Goal: Task Accomplishment & Management: Manage account settings

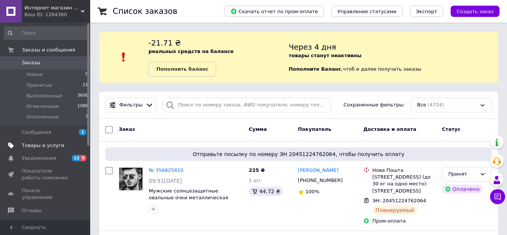
click at [29, 144] on span "Товары и услуги" at bounding box center [43, 145] width 42 height 7
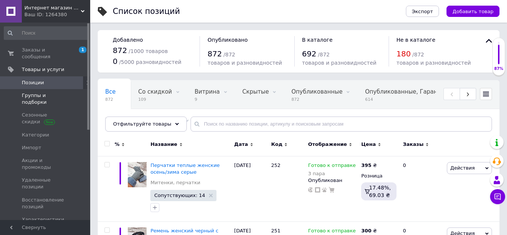
click at [47, 92] on span "Группы и подборки" at bounding box center [46, 99] width 48 height 14
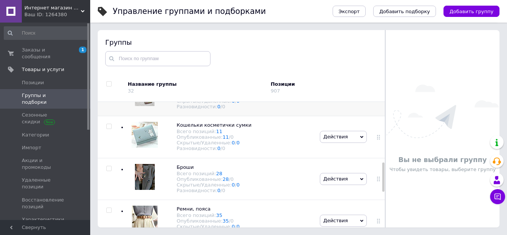
scroll to position [219, 0]
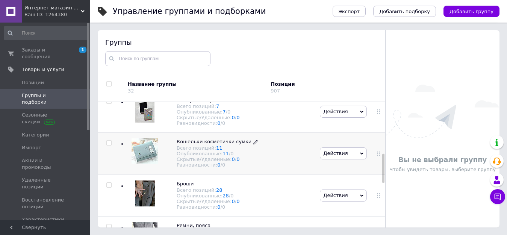
click at [202, 144] on span "Кошельки косметички сумки" at bounding box center [214, 142] width 75 height 6
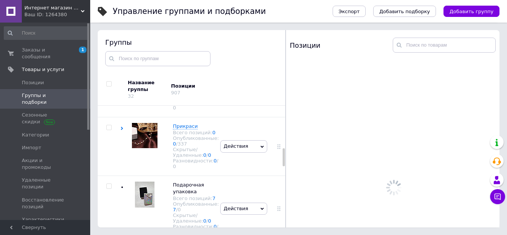
scroll to position [284, 0]
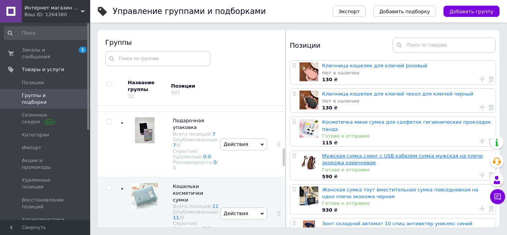
click at [374, 153] on link "Мужская сумка слинг с USB кабелем сумка мужская на плечо экокожа коричневая" at bounding box center [402, 159] width 160 height 12
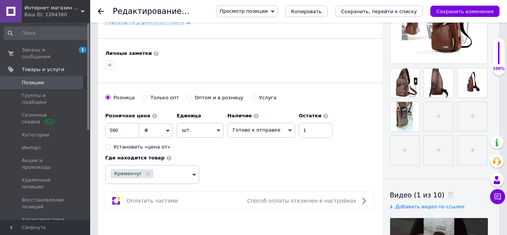
scroll to position [225, 0]
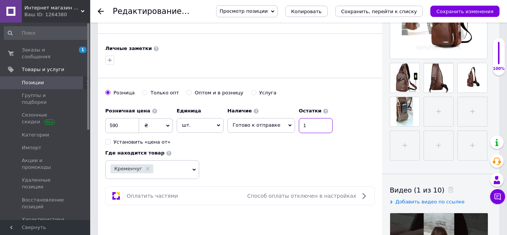
click at [303, 125] on input "1" at bounding box center [316, 125] width 34 height 15
click at [288, 126] on icon at bounding box center [289, 125] width 3 height 2
click at [257, 149] on li "Нет в наличии" at bounding box center [261, 151] width 67 height 11
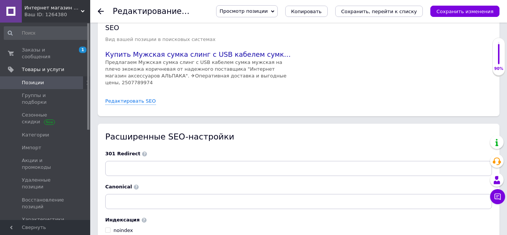
scroll to position [1132, 0]
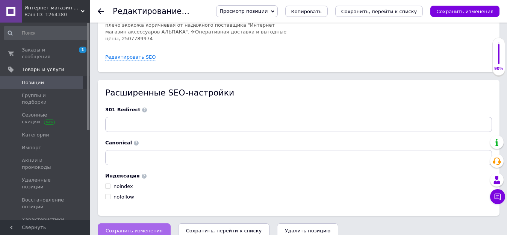
click at [127, 228] on span "Сохранить изменения" at bounding box center [134, 231] width 57 height 6
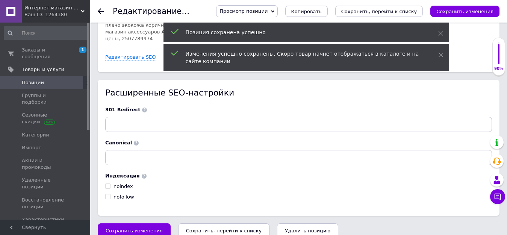
click at [194, 228] on icon "Сохранить, перейти к списку" at bounding box center [224, 231] width 76 height 6
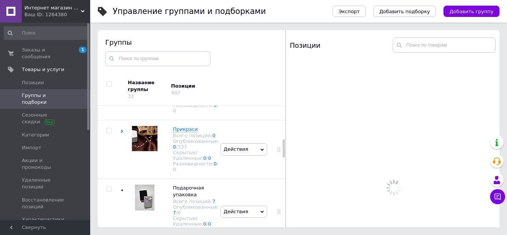
scroll to position [226, 0]
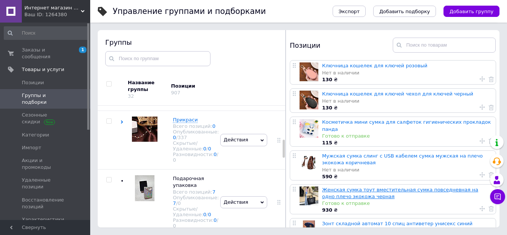
click at [350, 187] on link "Женская сумка тоут вместительная сумка повседневная на одно плечо экокожа черная" at bounding box center [400, 193] width 156 height 12
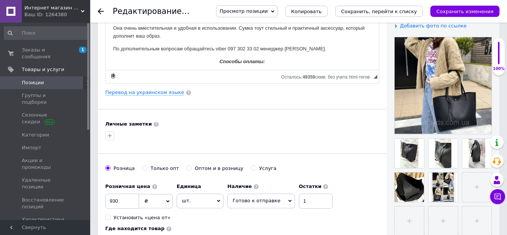
scroll to position [150, 0]
click at [300, 203] on input "1" at bounding box center [316, 200] width 34 height 15
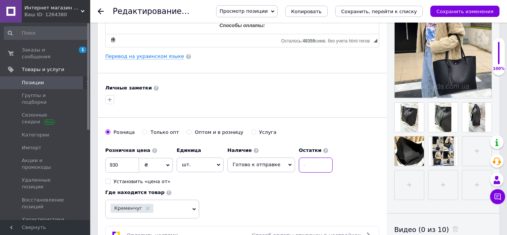
scroll to position [225, 0]
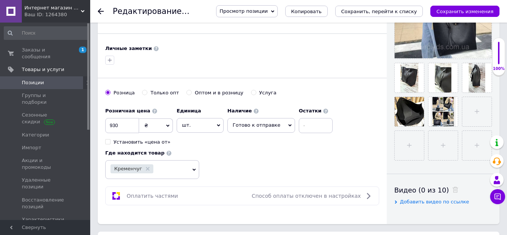
click at [288, 124] on icon at bounding box center [289, 125] width 3 height 3
click at [255, 148] on li "Нет в наличии" at bounding box center [261, 151] width 67 height 11
click at [369, 168] on div "Розничная цена 930 ₴ $ € CHF £ ¥ PLN ₸ MDL HUF KGS CN¥ TRY ₩ lei Установить «це…" at bounding box center [242, 141] width 274 height 75
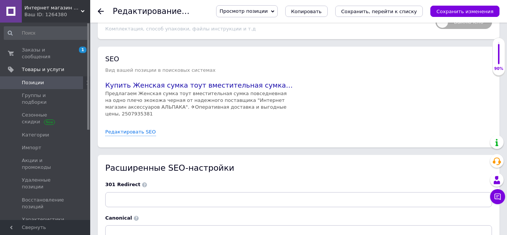
scroll to position [1072, 0]
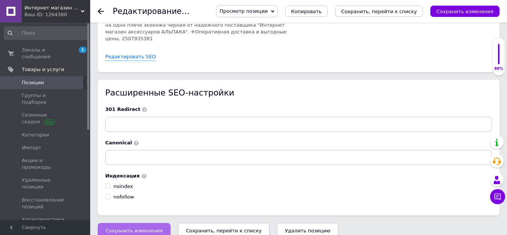
click at [137, 228] on span "Сохранить изменения" at bounding box center [134, 231] width 57 height 6
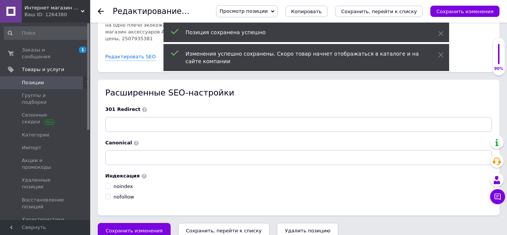
click at [186, 228] on icon "Сохранить, перейти к списку" at bounding box center [224, 231] width 76 height 6
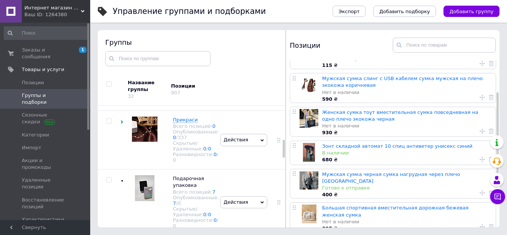
scroll to position [113, 0]
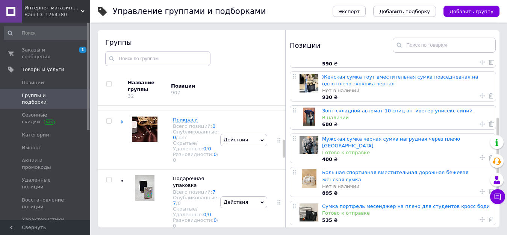
click at [385, 108] on link "Зонт складной автомат 10 спиц антиветер унисекс синий" at bounding box center [397, 111] width 150 height 6
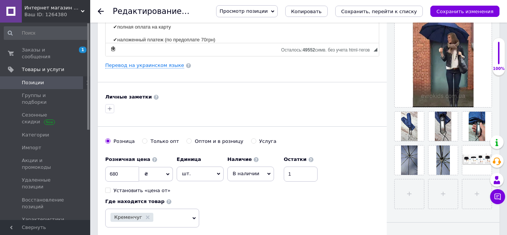
scroll to position [188, 0]
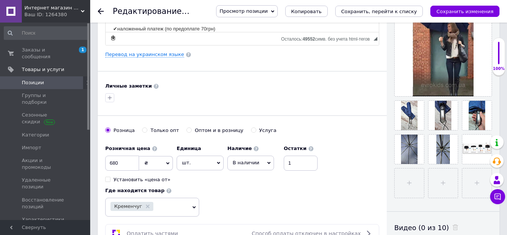
click at [267, 162] on icon at bounding box center [268, 163] width 3 height 2
click at [245, 200] on li "Готово к отправке" at bounding box center [251, 202] width 46 height 17
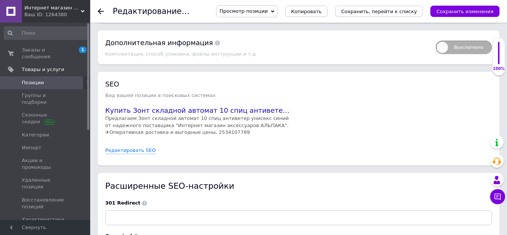
scroll to position [1050, 0]
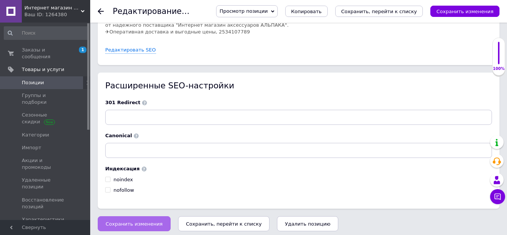
click at [150, 221] on span "Сохранить изменения" at bounding box center [134, 224] width 57 height 6
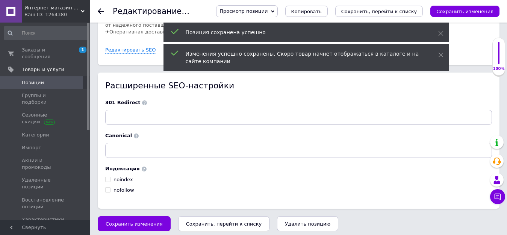
click at [195, 221] on icon "Сохранить, перейти к списку" at bounding box center [224, 224] width 76 height 6
